Goal: Task Accomplishment & Management: Manage account settings

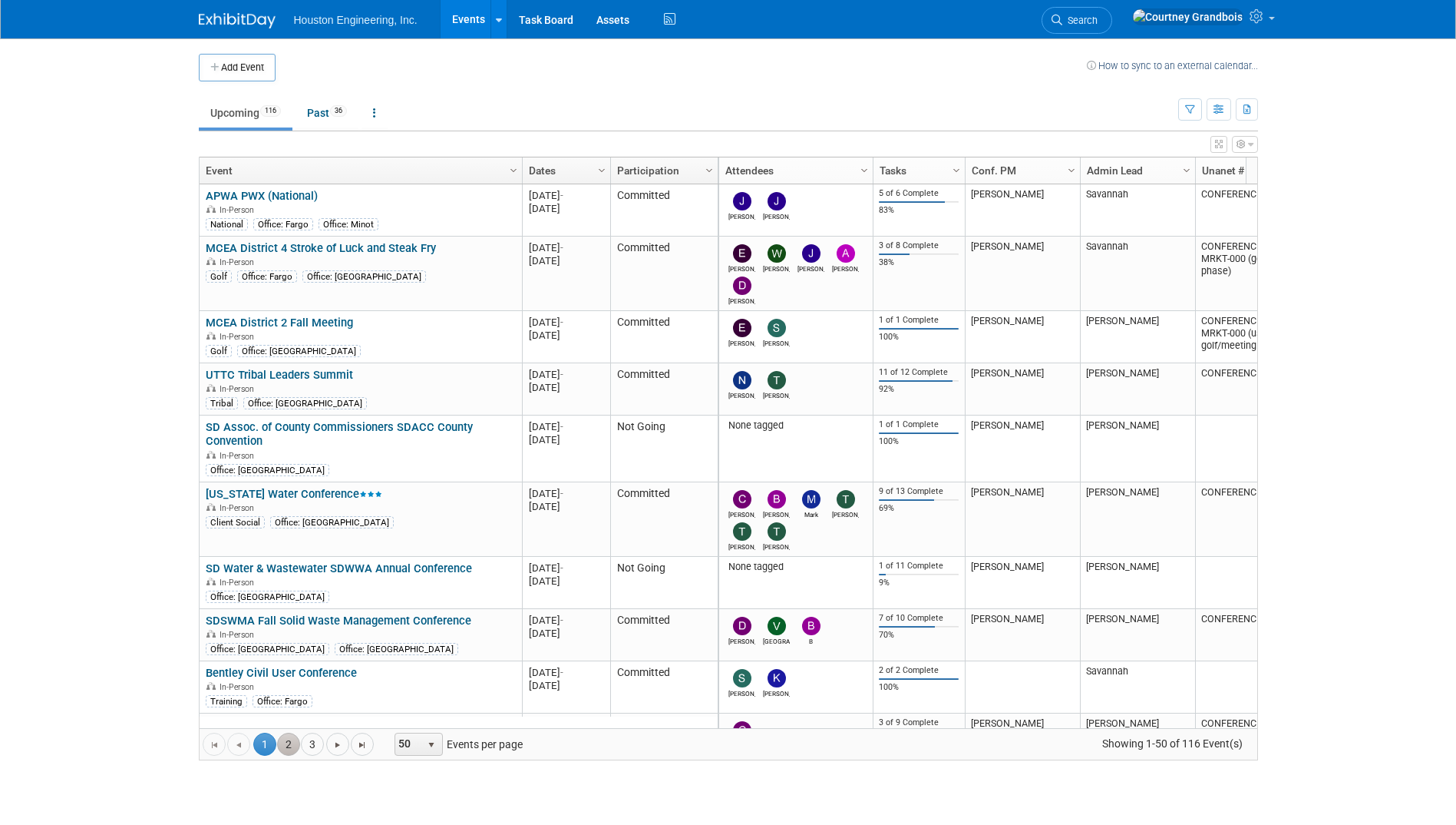
click at [290, 744] on link "2" at bounding box center [288, 744] width 23 height 23
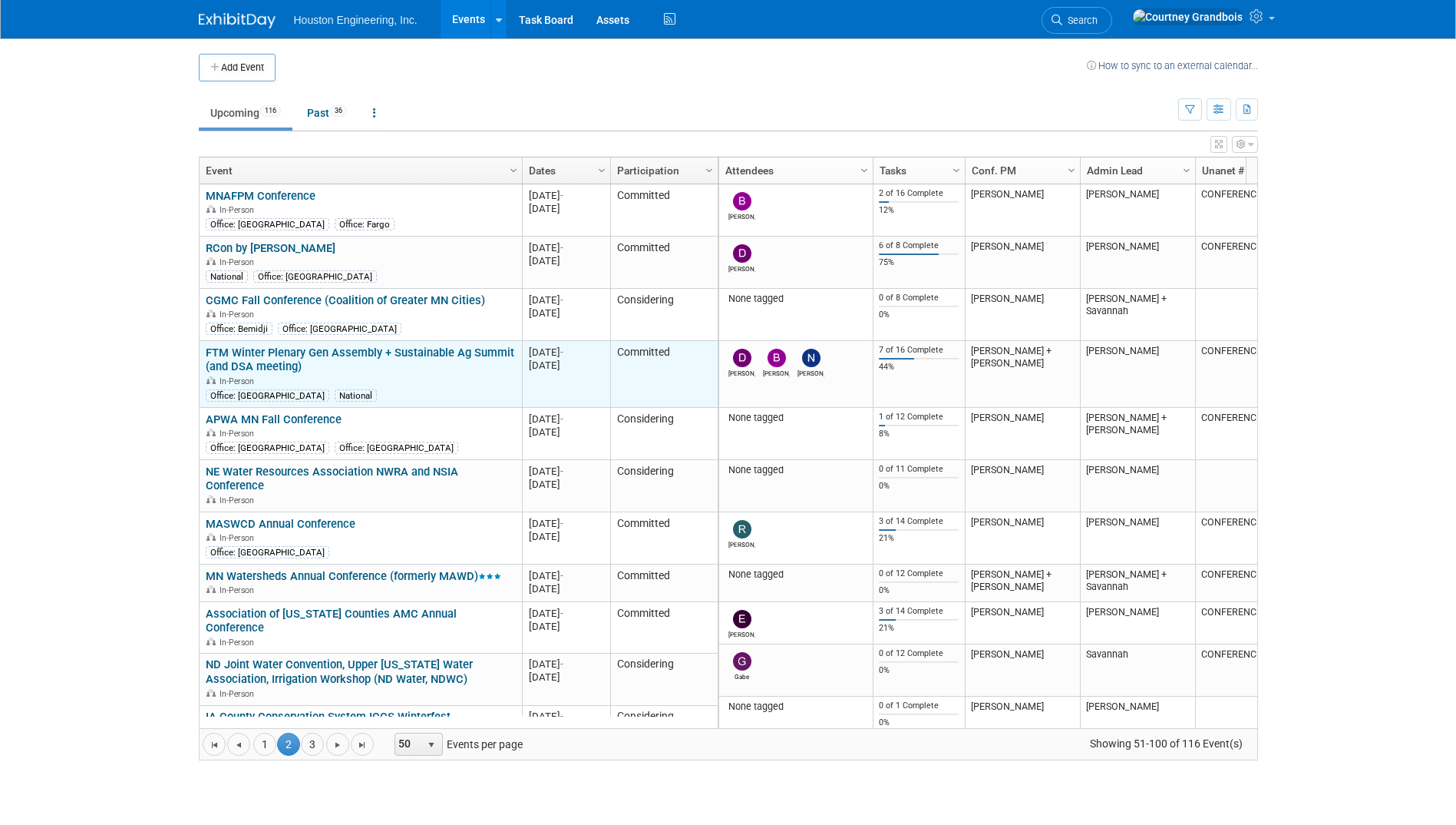
click at [352, 351] on link "FTM Winter Plenary Gen Assembly + Sustainable Ag Summit (and DSA meeting)" at bounding box center [360, 359] width 308 height 28
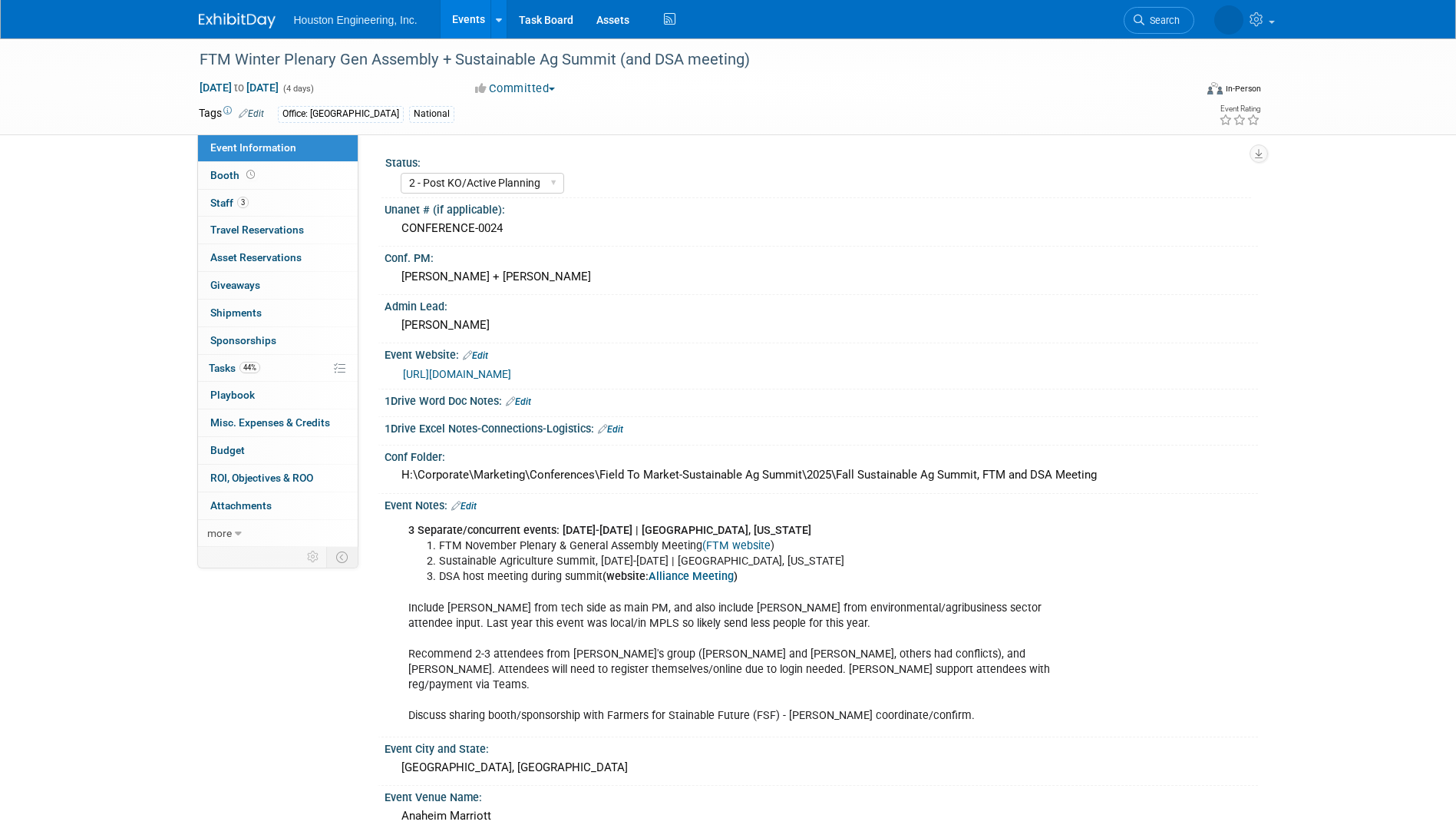
select select "2 - Post KO/Active Planning"
select select "Pending"
select select "Multi-sector/Any/All"
click at [296, 379] on link "44% Tasks 44%" at bounding box center [278, 368] width 160 height 27
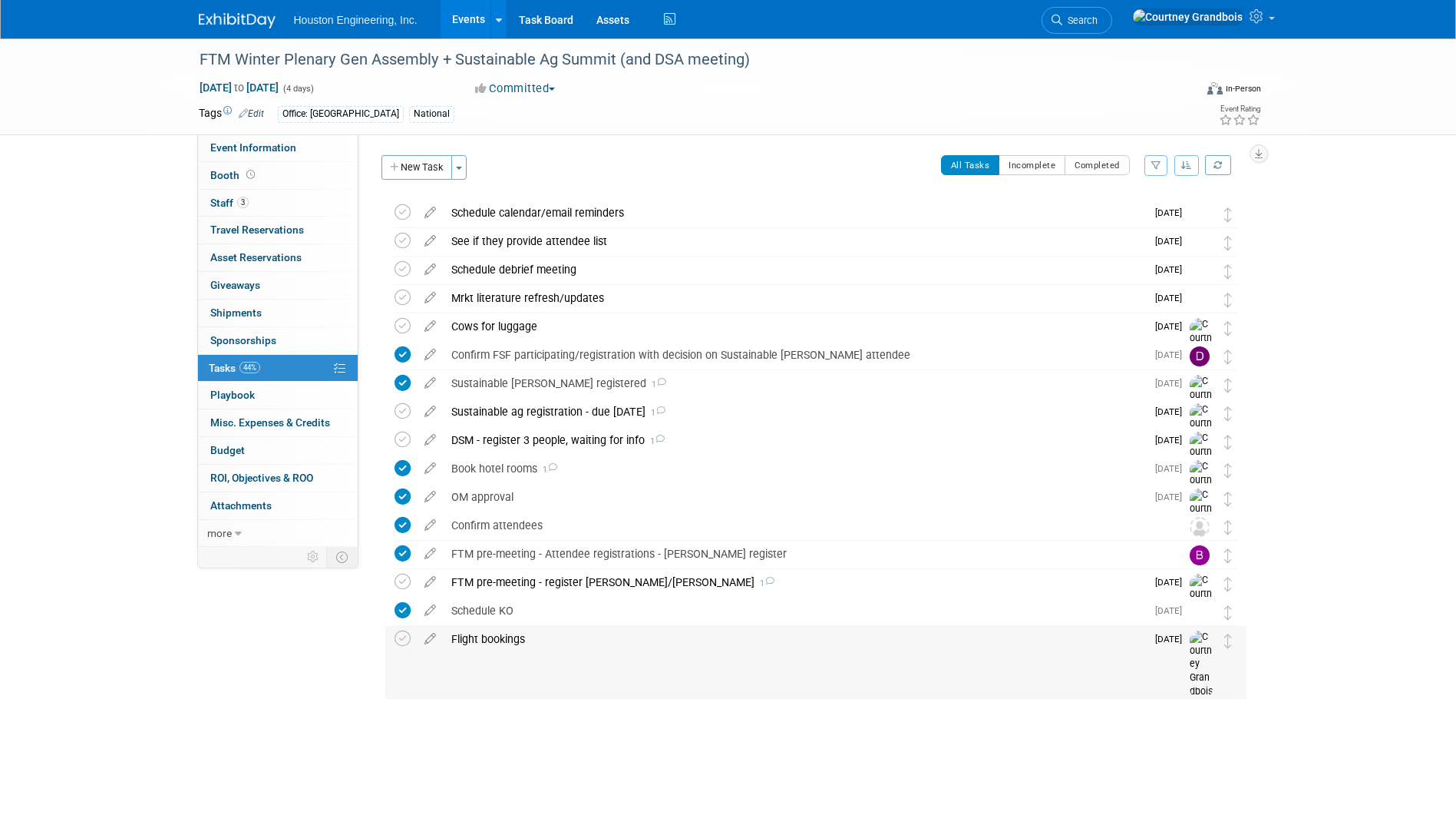
click at [494, 639] on div "Flight bookings" at bounding box center [795, 639] width 702 height 27
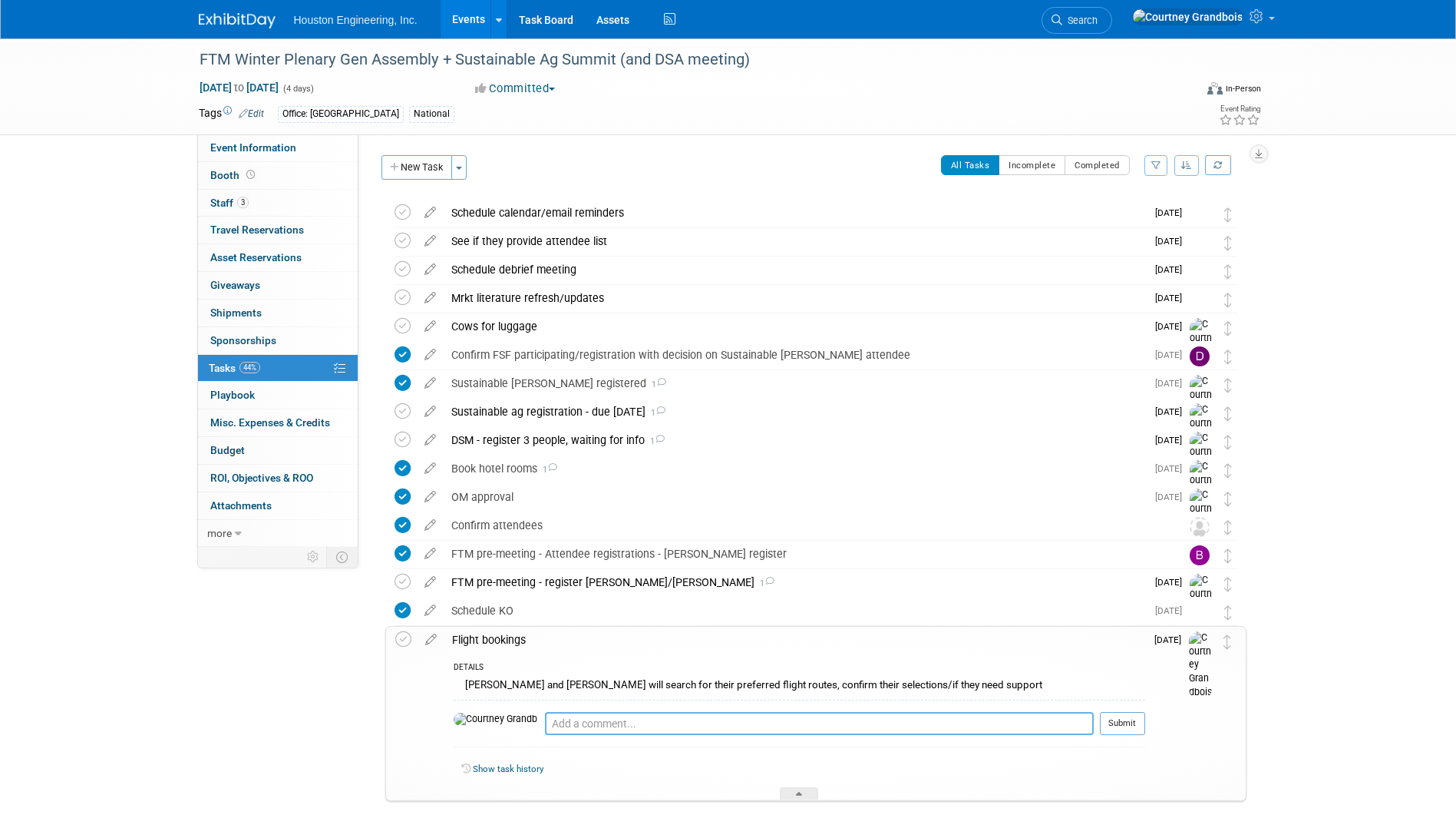
click at [545, 722] on textarea at bounding box center [819, 723] width 549 height 23
type textarea "nathaniel and drew flights booked, brian still looking"
click at [1125, 728] on button "Submit" at bounding box center [1122, 723] width 45 height 23
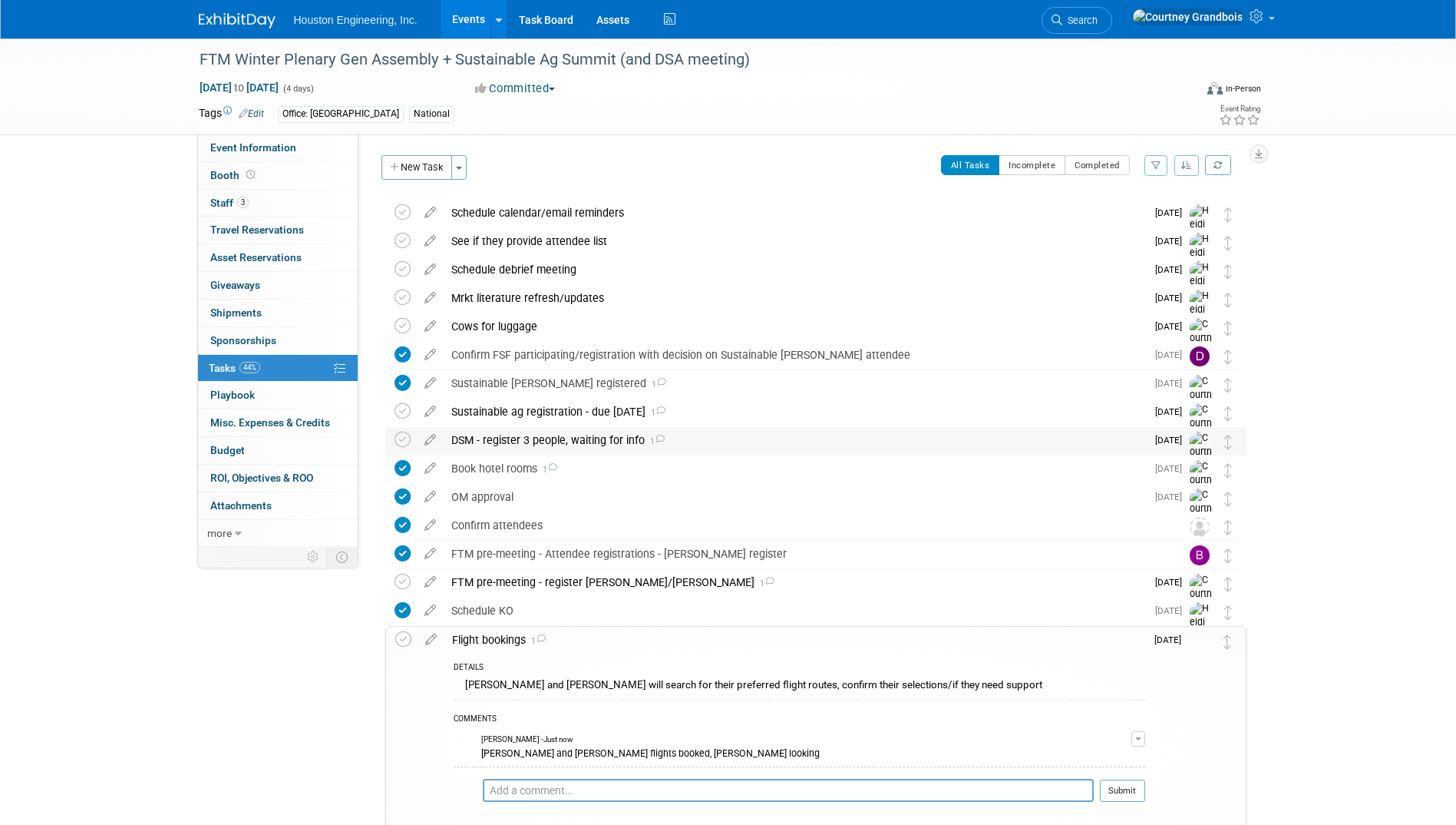
click at [681, 442] on div "DSM - register 3 people, waiting for info 1" at bounding box center [795, 439] width 702 height 27
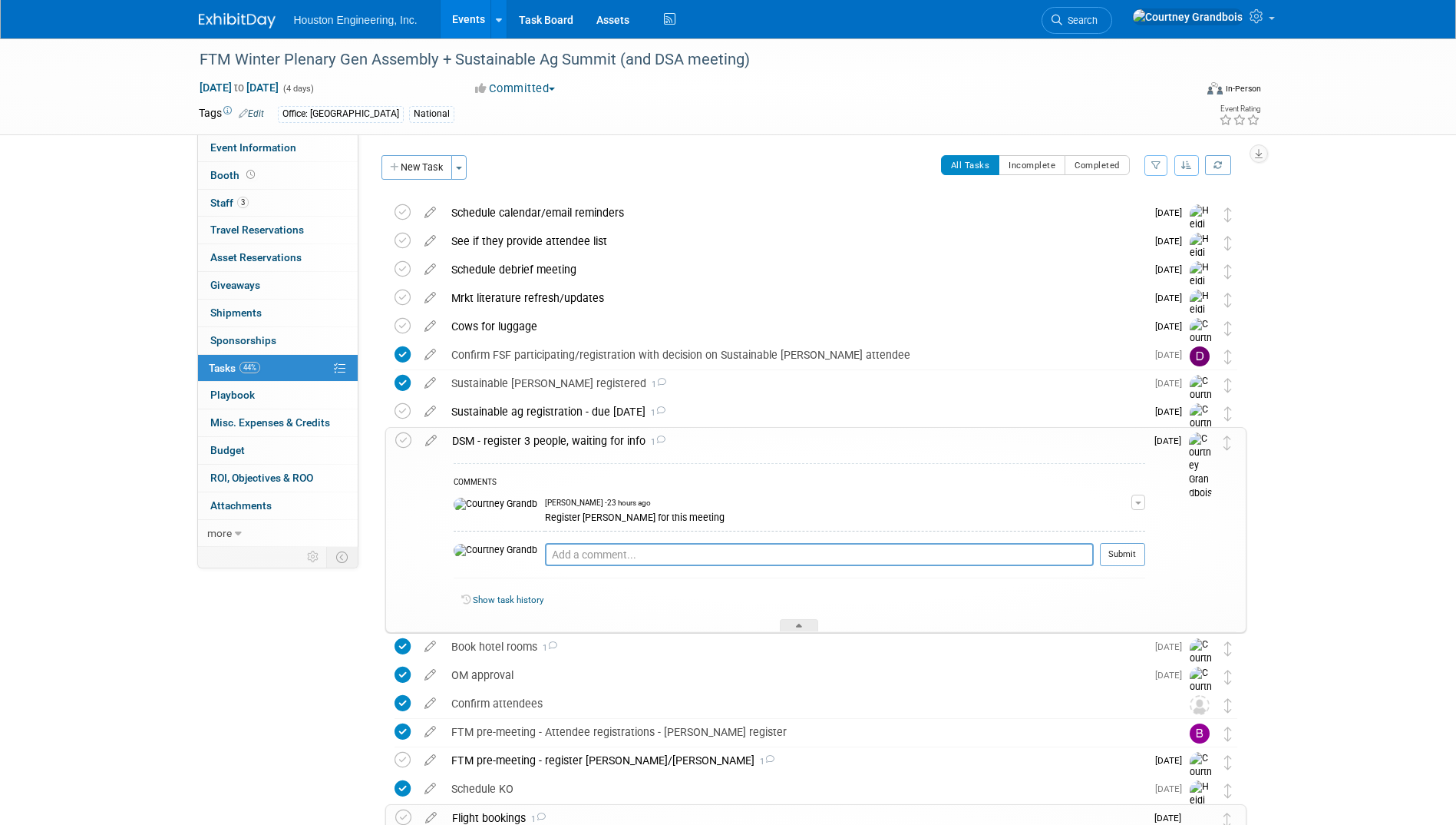
click at [681, 442] on div "DSM - register 3 people, waiting for info 1" at bounding box center [795, 440] width 701 height 27
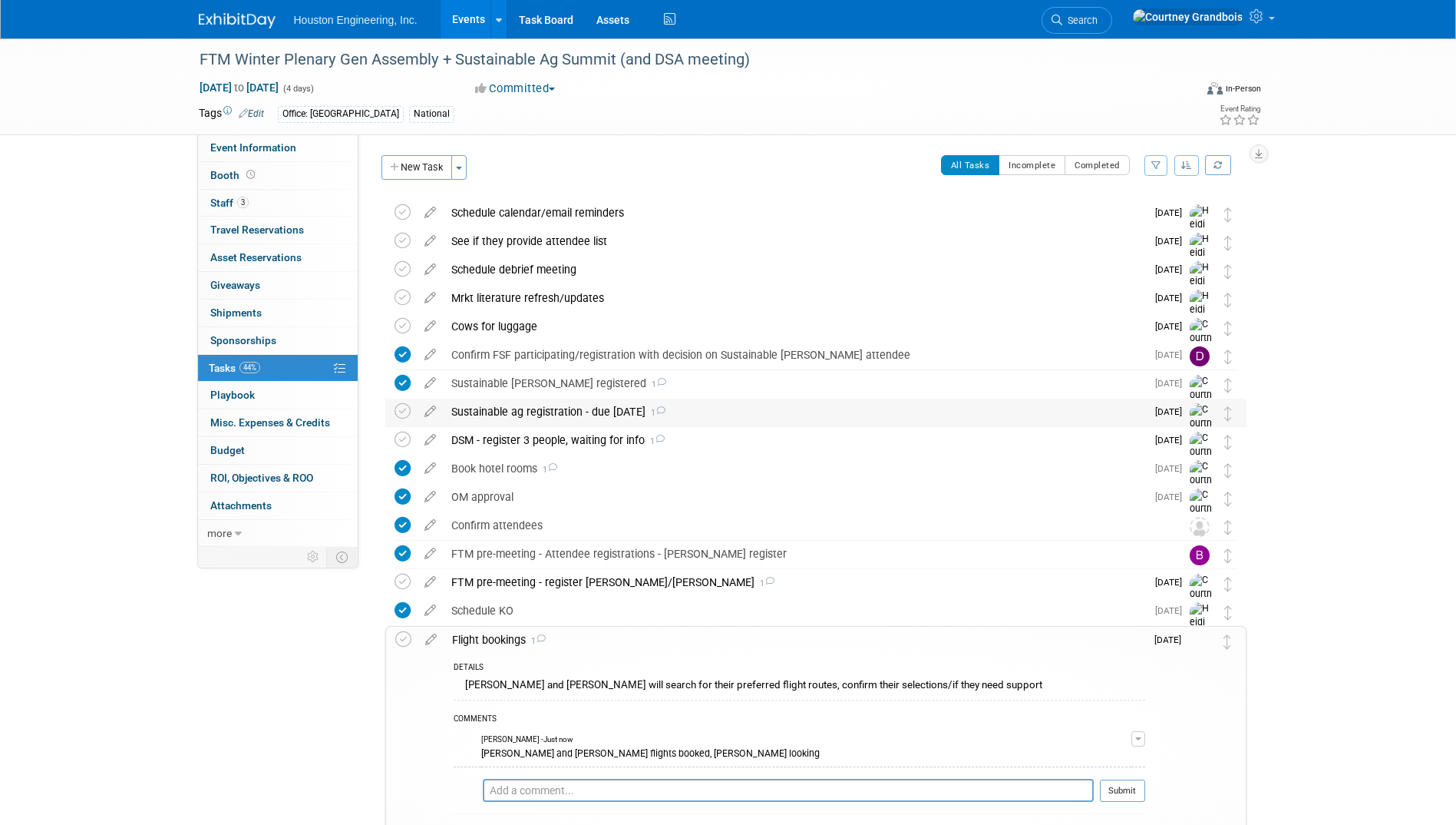
click at [686, 412] on div "Sustainable ag registration - due Aug 29 1" at bounding box center [795, 411] width 702 height 27
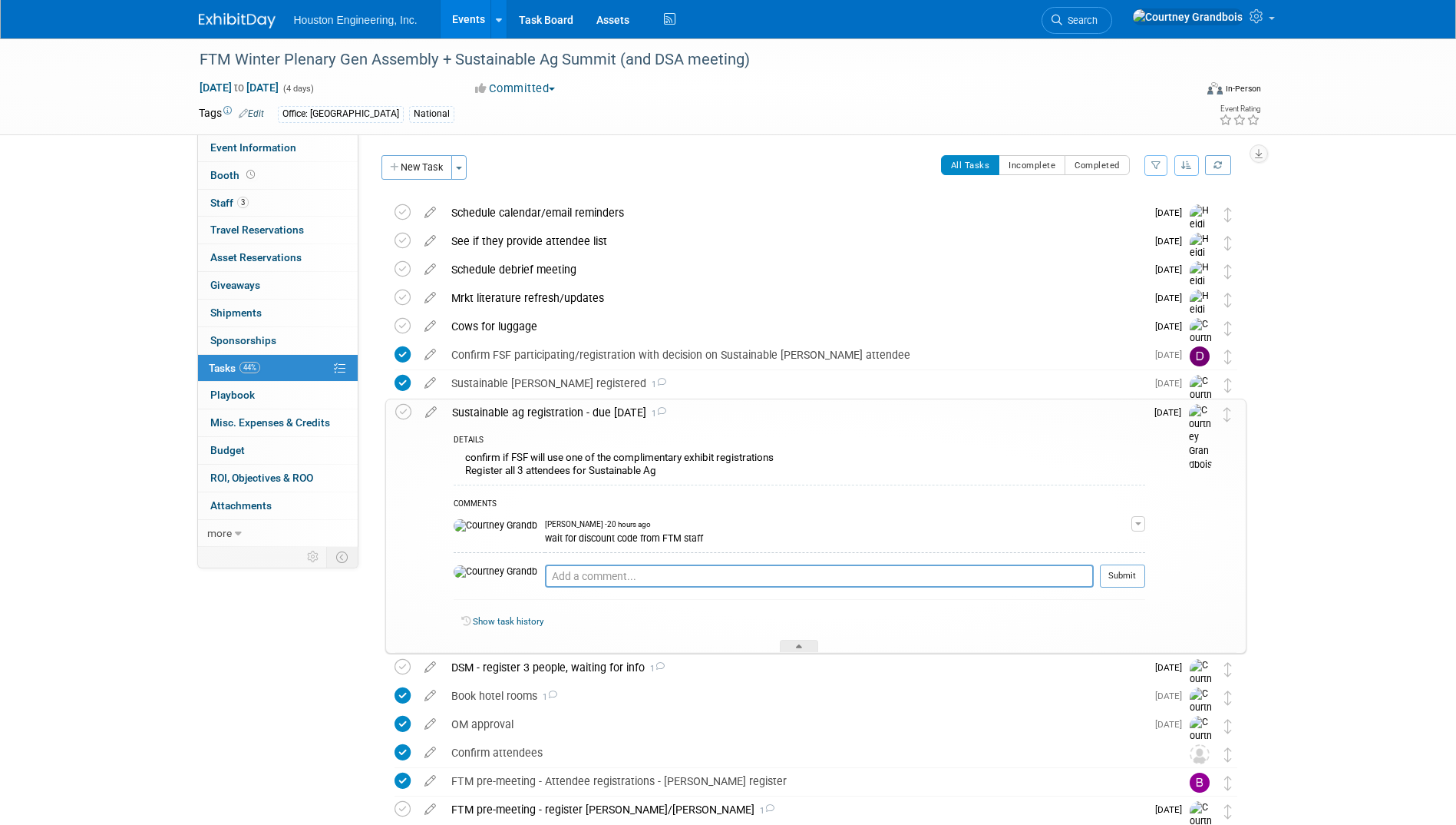
click at [686, 412] on div "Sustainable ag registration - due Aug 29 1" at bounding box center [795, 412] width 701 height 27
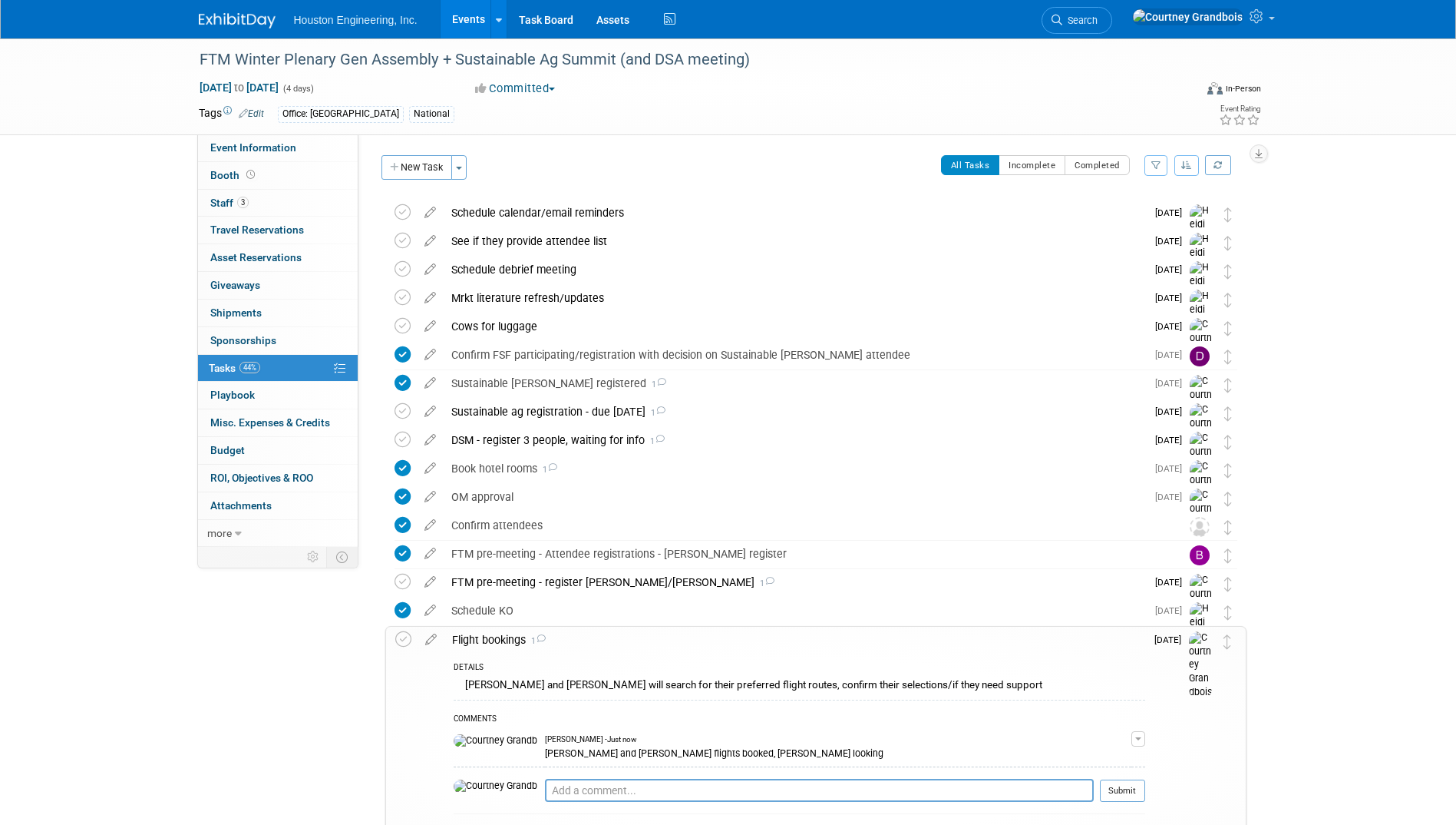
click at [460, 27] on link "Events" at bounding box center [469, 19] width 56 height 38
